Goal: Transaction & Acquisition: Book appointment/travel/reservation

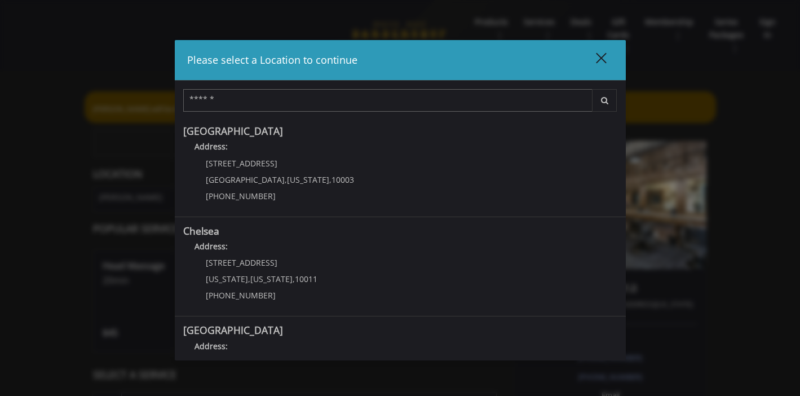
click at [604, 61] on div "close dialog" at bounding box center [600, 57] width 11 height 11
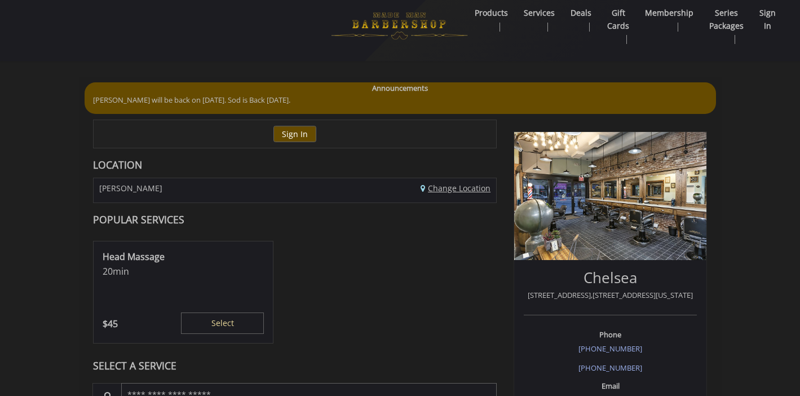
scroll to position [1, 0]
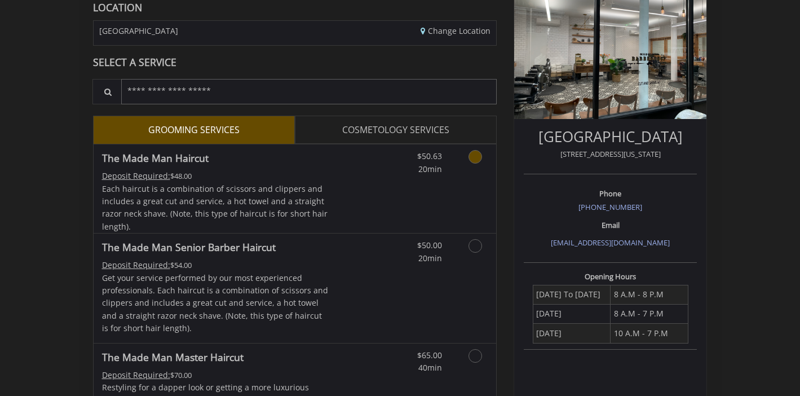
scroll to position [220, 0]
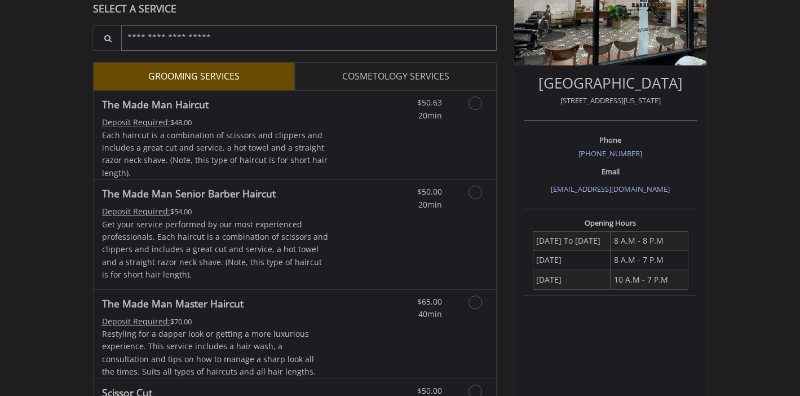
click at [450, 74] on link "COSMETOLOGY SERVICES" at bounding box center [396, 76] width 202 height 28
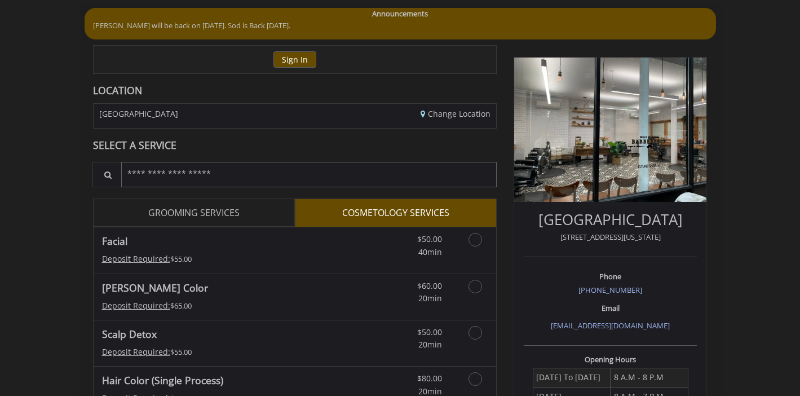
scroll to position [149, 0]
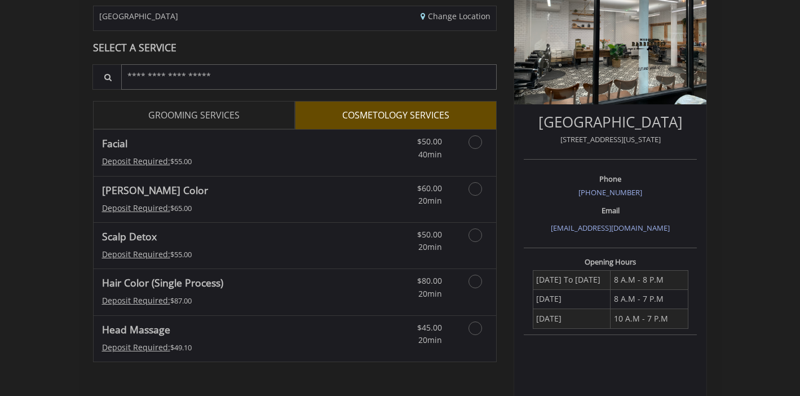
click at [250, 113] on link "GROOMING SERVICES" at bounding box center [194, 115] width 202 height 28
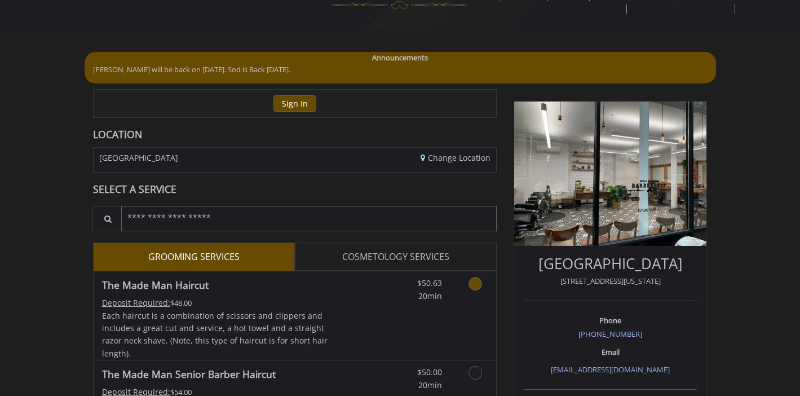
click at [478, 285] on icon "Grooming services" at bounding box center [476, 284] width 14 height 14
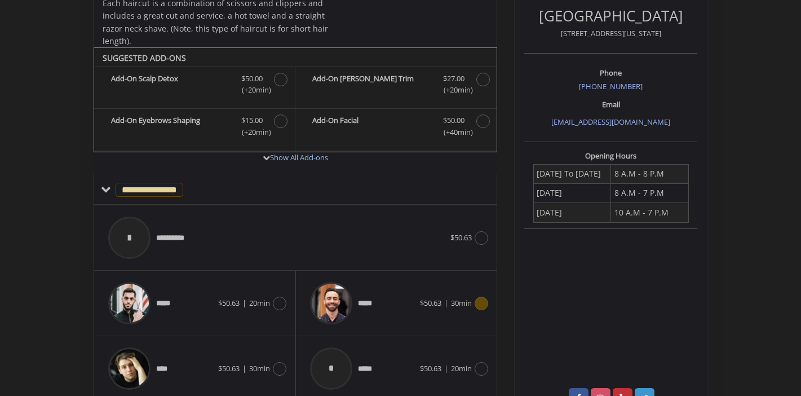
scroll to position [213, 0]
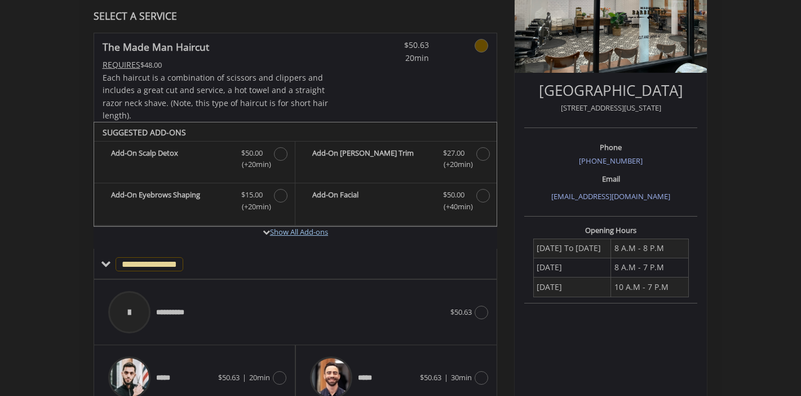
click at [311, 228] on link "Show All Add-ons" at bounding box center [299, 232] width 58 height 10
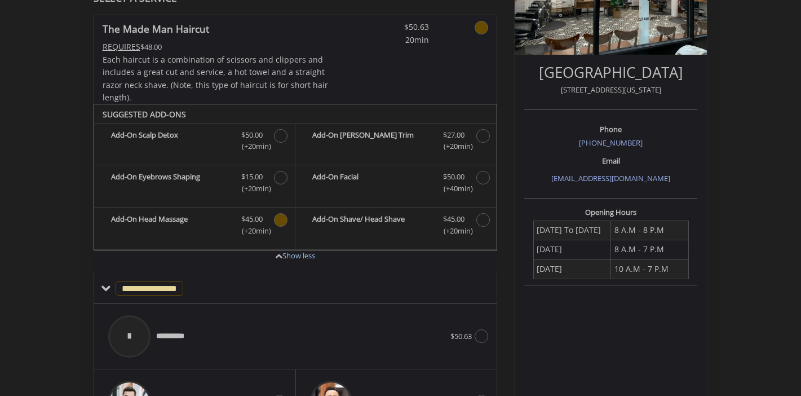
scroll to position [232, 0]
click at [273, 219] on span "Discounted Price $45.00 (+20min )" at bounding box center [252, 224] width 45 height 24
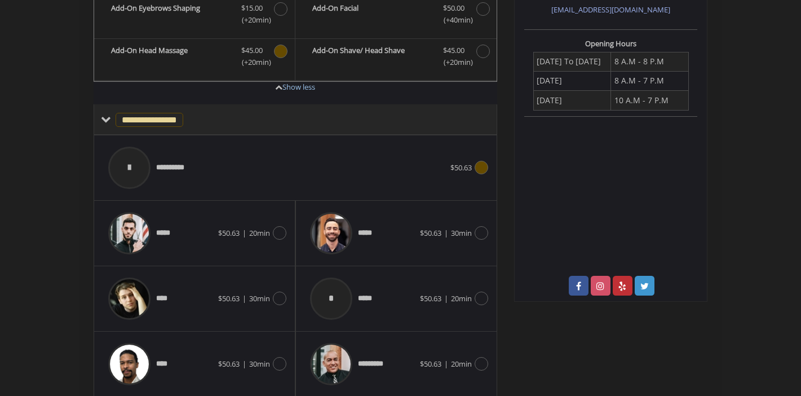
scroll to position [439, 0]
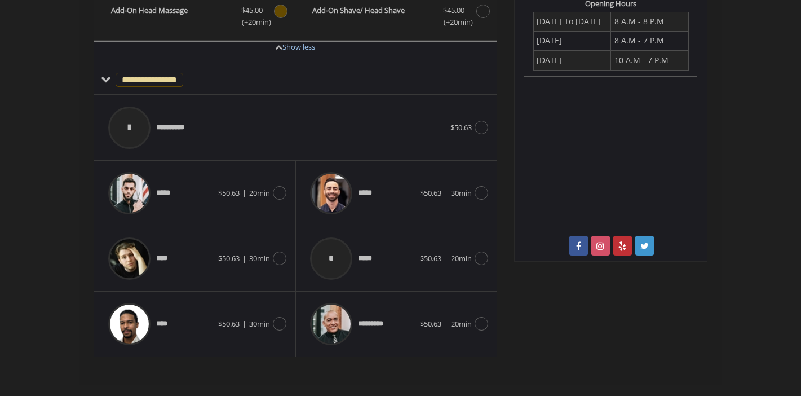
click at [271, 19] on span "Discounted Price $45.00 (+20min )" at bounding box center [252, 17] width 45 height 24
click at [494, 131] on div "**********" at bounding box center [296, 127] width 404 height 65
click at [478, 127] on icon at bounding box center [482, 128] width 14 height 14
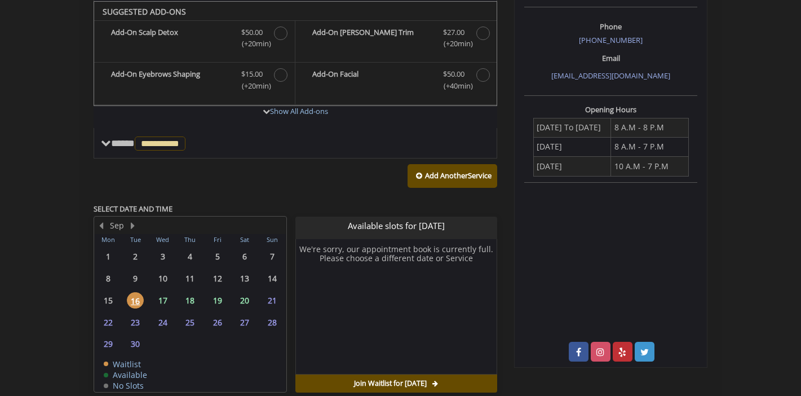
scroll to position [385, 0]
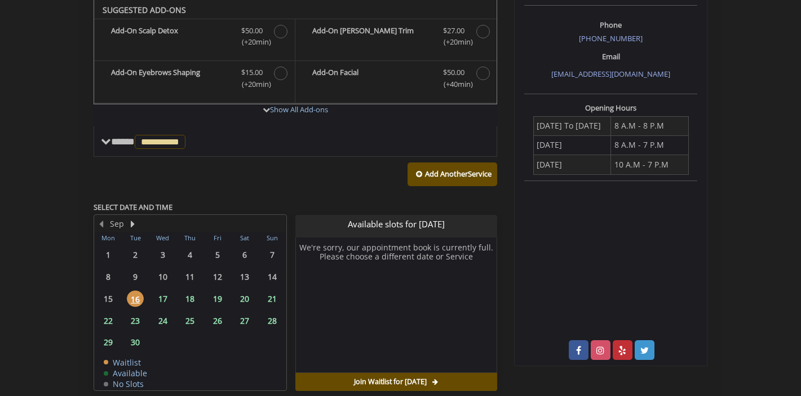
click at [166, 301] on span "17" at bounding box center [163, 298] width 17 height 16
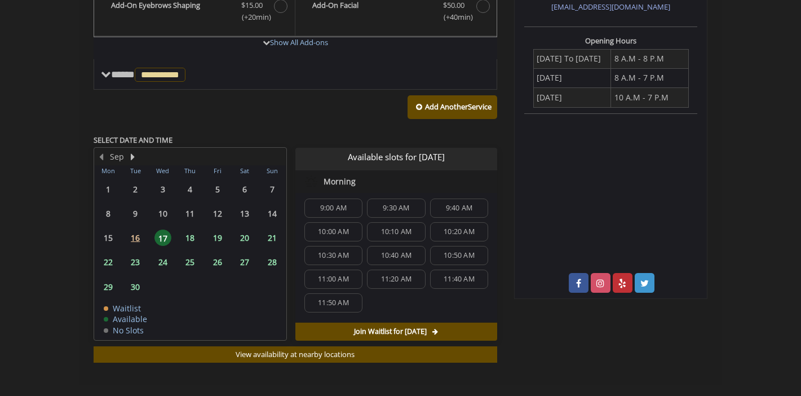
scroll to position [0, 0]
click at [451, 211] on span "9:40 AM" at bounding box center [459, 211] width 27 height 9
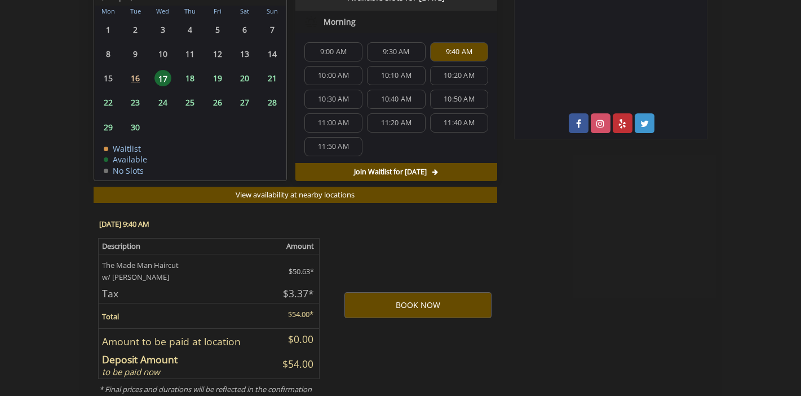
scroll to position [606, 0]
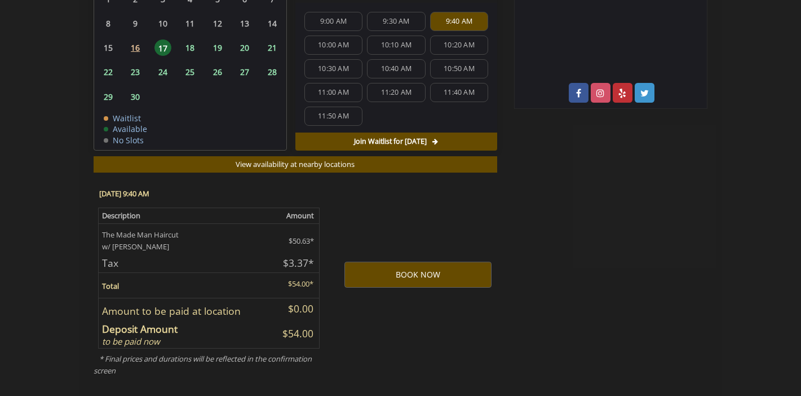
click at [412, 45] on span "10:10 AM" at bounding box center [396, 45] width 48 height 9
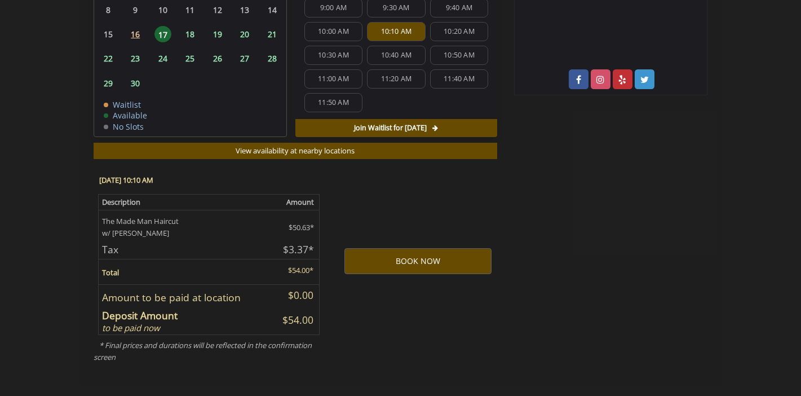
click at [438, 255] on button "BOOK NOW" at bounding box center [418, 261] width 147 height 26
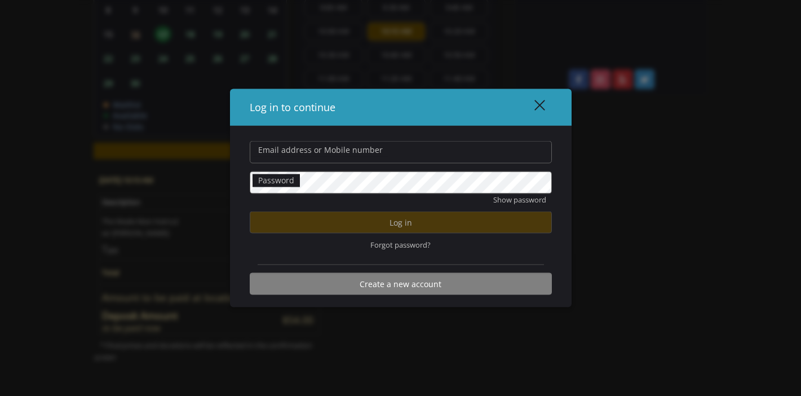
type input "**********"
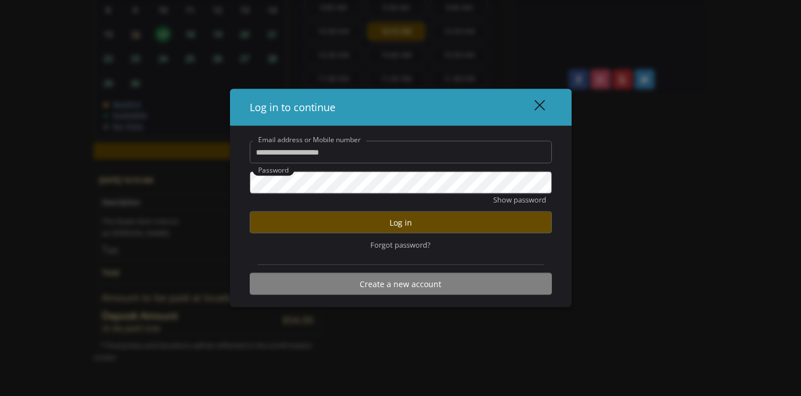
scroll to position [0, 0]
click at [404, 224] on button "Log in" at bounding box center [401, 222] width 302 height 22
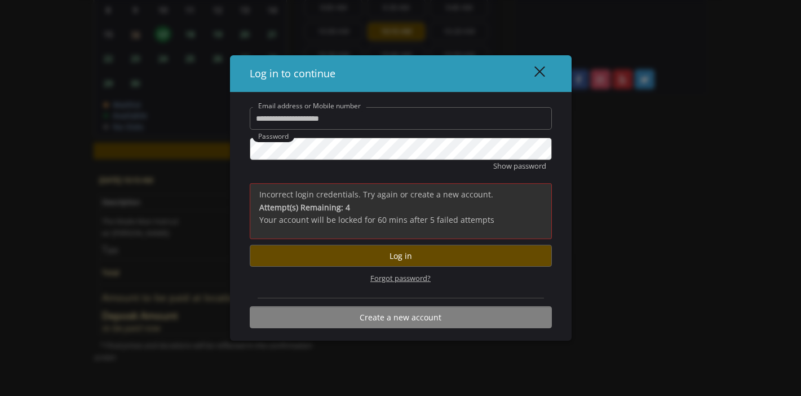
click at [408, 276] on span "Forgot password?" at bounding box center [400, 278] width 60 height 12
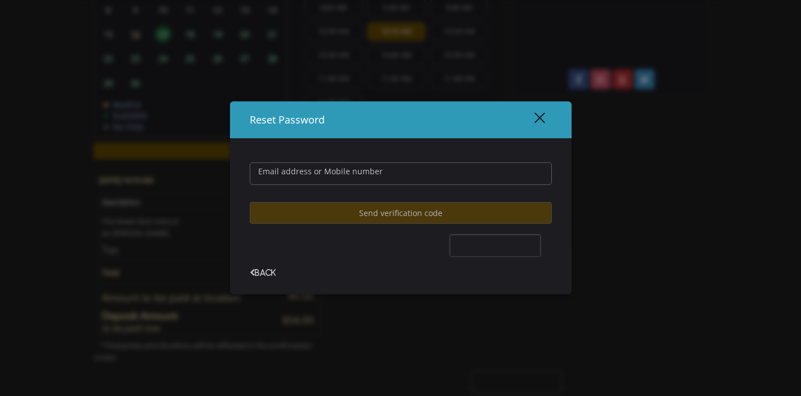
click at [389, 199] on user-forgot-password "Email address or Mobile number Send verification code Back" at bounding box center [401, 210] width 302 height 131
click at [389, 172] on input "Email address or Mobile number" at bounding box center [401, 173] width 302 height 23
type input "**********"
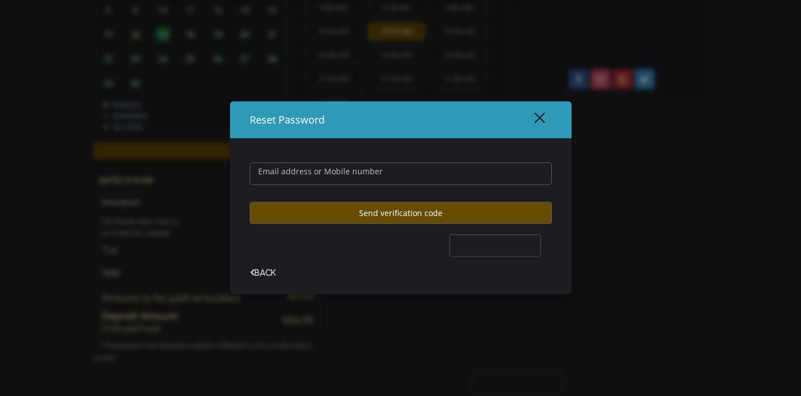
click at [378, 211] on button "Send verification code" at bounding box center [401, 213] width 302 height 22
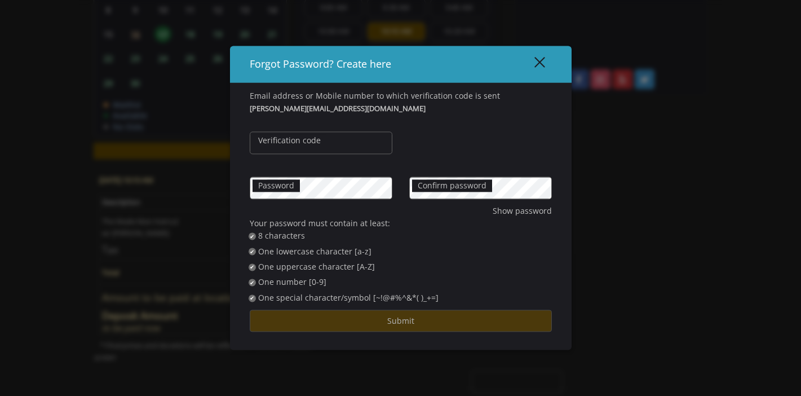
click at [317, 144] on label "Verification code" at bounding box center [290, 140] width 74 height 12
click at [317, 144] on input "Verification code" at bounding box center [321, 142] width 143 height 23
type input "******"
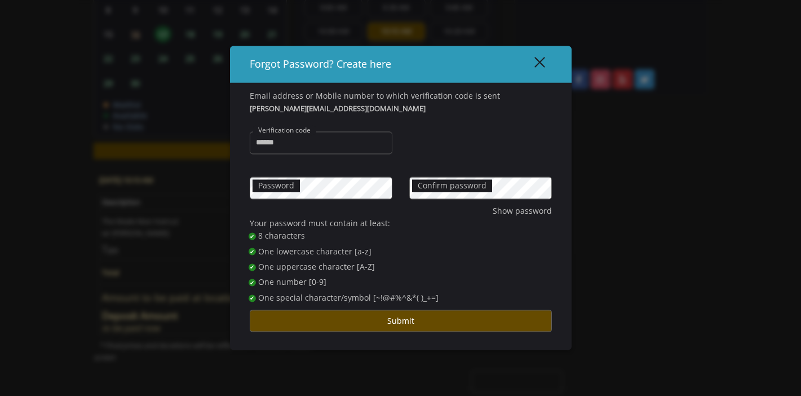
click at [436, 319] on button "Submit" at bounding box center [401, 321] width 302 height 22
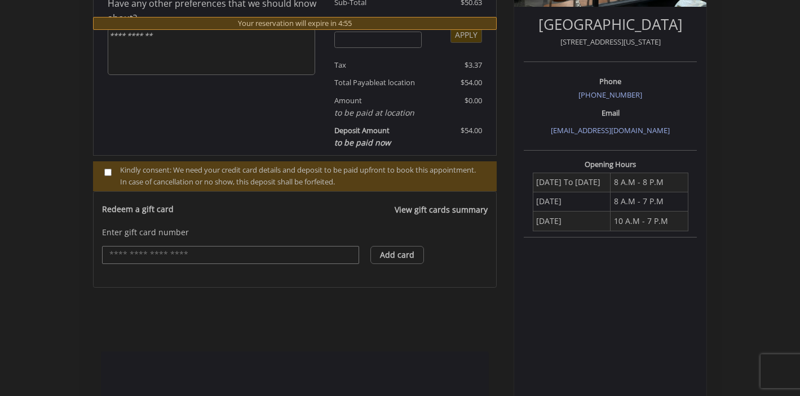
scroll to position [264, 0]
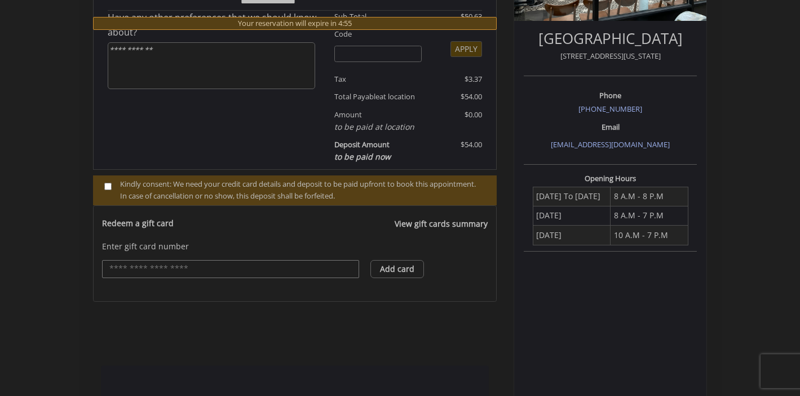
select select "***"
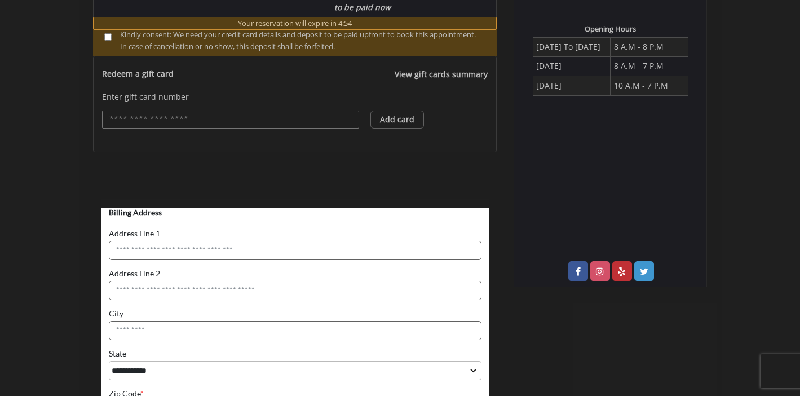
scroll to position [473, 0]
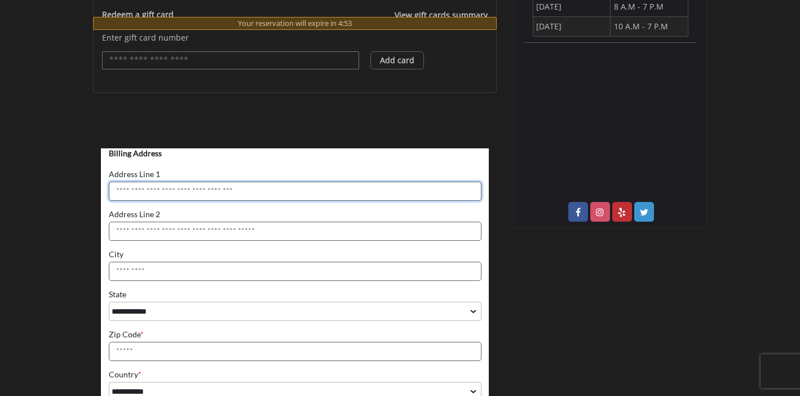
click at [233, 195] on input "Address Line 1" at bounding box center [294, 191] width 373 height 19
click at [227, 191] on input "Address Line 1" at bounding box center [294, 191] width 373 height 19
type input "**********"
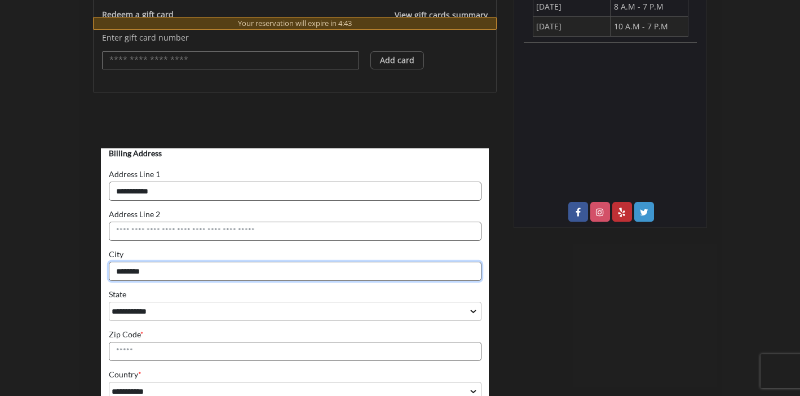
type input "********"
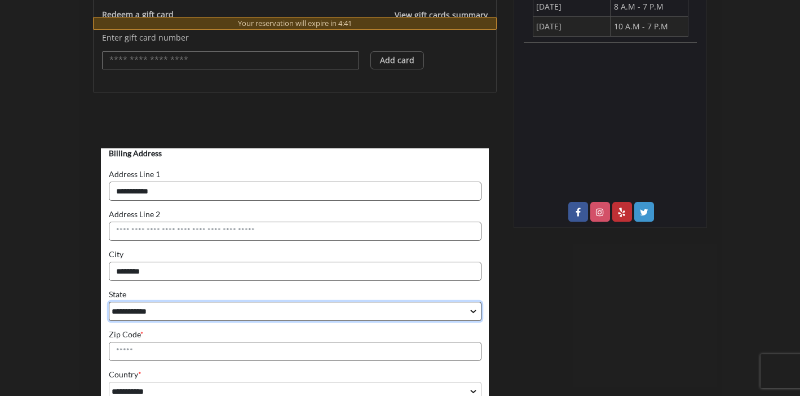
select select "**"
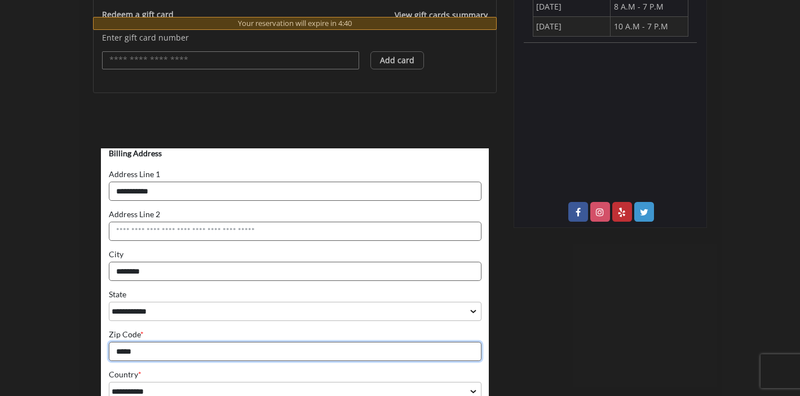
scroll to position [617, 0]
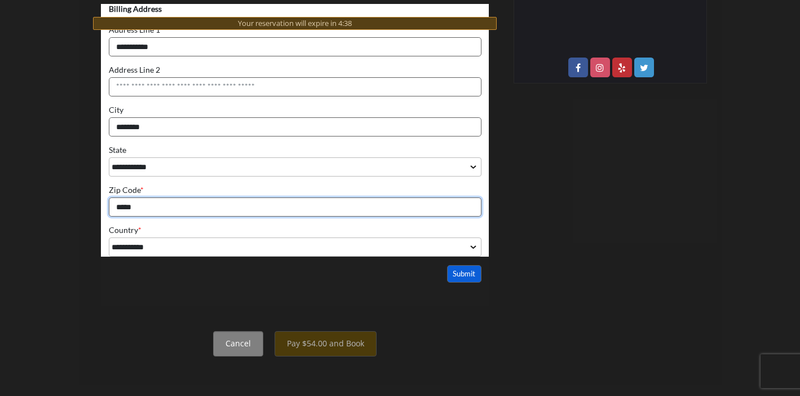
type input "*****"
click at [458, 268] on button "Submit" at bounding box center [464, 274] width 35 height 17
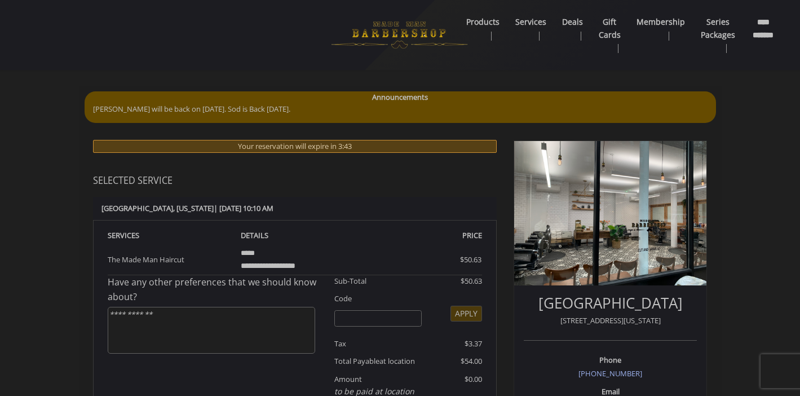
scroll to position [367, 0]
